Goal: Complete application form: Complete application form

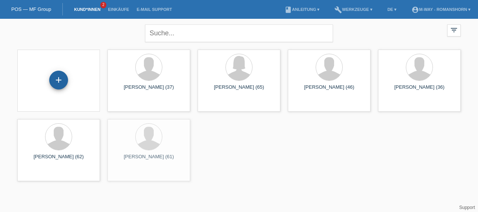
click at [56, 81] on div "+" at bounding box center [58, 80] width 19 height 19
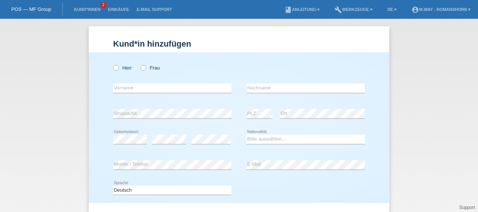
click at [139, 65] on div "Herr Frau" at bounding box center [172, 67] width 118 height 15
click at [139, 64] on icon at bounding box center [139, 64] width 0 height 0
click at [140, 67] on input "Frau" at bounding box center [142, 67] width 5 height 5
radio input "true"
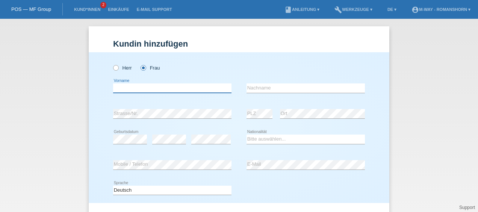
click at [121, 89] on input "text" at bounding box center [172, 87] width 118 height 9
type input "Aida"
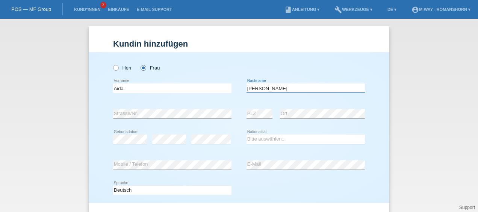
type input "[PERSON_NAME]"
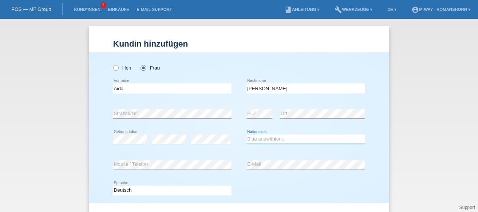
click at [270, 140] on select "Bitte auswählen... [GEOGRAPHIC_DATA] [GEOGRAPHIC_DATA] [GEOGRAPHIC_DATA] [GEOGR…" at bounding box center [305, 138] width 118 height 9
select select "CH"
click at [246, 134] on select "Bitte auswählen... [GEOGRAPHIC_DATA] [GEOGRAPHIC_DATA] [GEOGRAPHIC_DATA] [GEOGR…" at bounding box center [305, 138] width 118 height 9
click at [266, 155] on div "error E-Mail" at bounding box center [305, 165] width 118 height 26
click at [322, 109] on div "error Ort" at bounding box center [322, 114] width 85 height 26
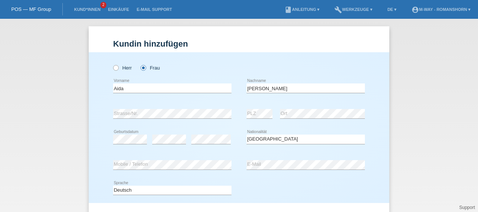
click at [292, 130] on div "Bitte auswählen... [GEOGRAPHIC_DATA] [GEOGRAPHIC_DATA] [GEOGRAPHIC_DATA] [GEOGR…" at bounding box center [305, 140] width 118 height 26
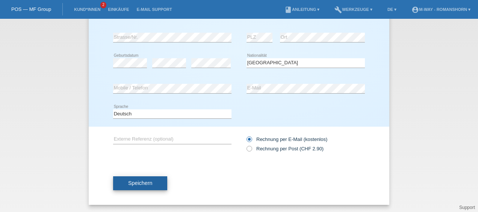
click at [135, 180] on span "Speichern" at bounding box center [140, 183] width 24 height 6
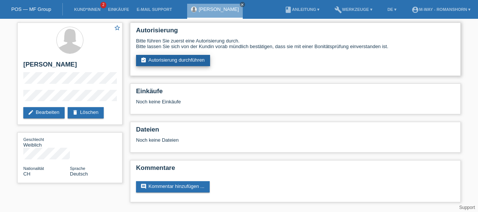
click at [154, 63] on link "assignment_turned_in Autorisierung durchführen" at bounding box center [173, 60] width 74 height 11
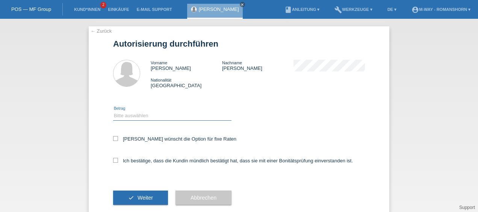
click at [131, 113] on select "Bitte auswählen CHF 1.00 - CHF 499.00 CHF 500.00 - CHF 1'999.00 CHF 2'000.00 - …" at bounding box center [172, 115] width 118 height 9
select select "3"
click at [113, 111] on select "Bitte auswählen CHF 1.00 - CHF 499.00 CHF 500.00 - CHF 1'999.00 CHF 2'000.00 - …" at bounding box center [172, 115] width 118 height 9
click at [113, 142] on label "Kundin wünscht die Option für fixe Raten" at bounding box center [174, 139] width 123 height 6
click at [113, 141] on input "Kundin wünscht die Option für fixe Raten" at bounding box center [115, 138] width 5 height 5
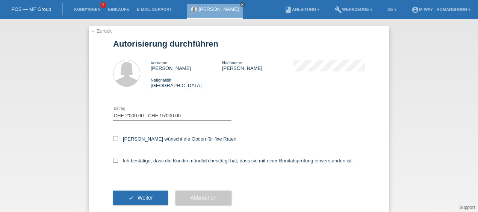
checkbox input "true"
click at [113, 161] on icon at bounding box center [115, 160] width 5 height 5
click at [113, 161] on input "Ich bestätige, dass die Kundin mündlich bestätigt hat, dass sie mit einer Bonit…" at bounding box center [115, 160] width 5 height 5
checkbox input "true"
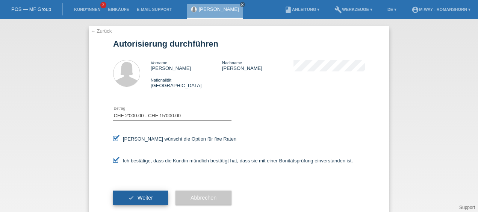
click at [131, 196] on button "check Weiter" at bounding box center [140, 197] width 55 height 14
